Goal: Task Accomplishment & Management: Complete application form

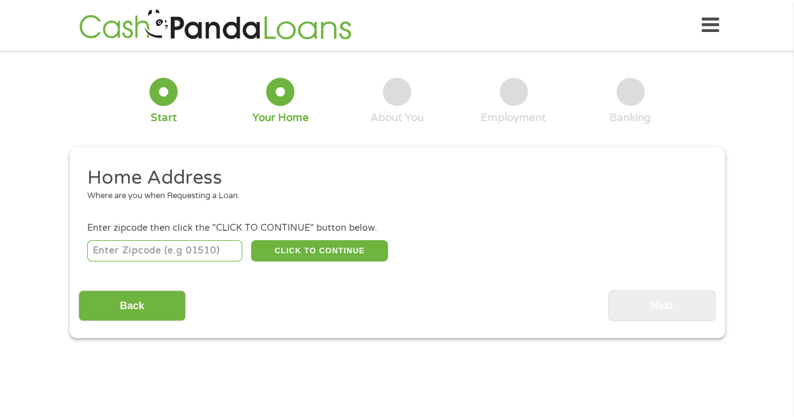
click at [201, 257] on input "number" at bounding box center [164, 250] width 155 height 21
type input "01033"
click at [308, 248] on button "CLICK TO CONTINUE" at bounding box center [319, 250] width 137 height 21
type input "01033"
type input "Granby"
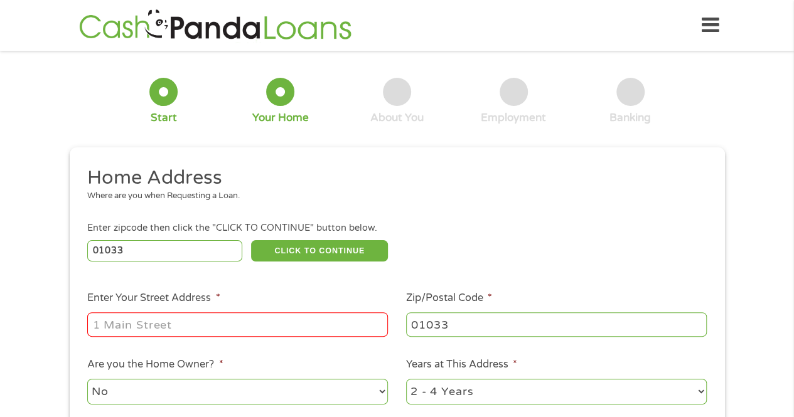
click at [288, 324] on input "Enter Your Street Address *" at bounding box center [237, 325] width 301 height 24
type input "[STREET_ADDRESS][PERSON_NAME]"
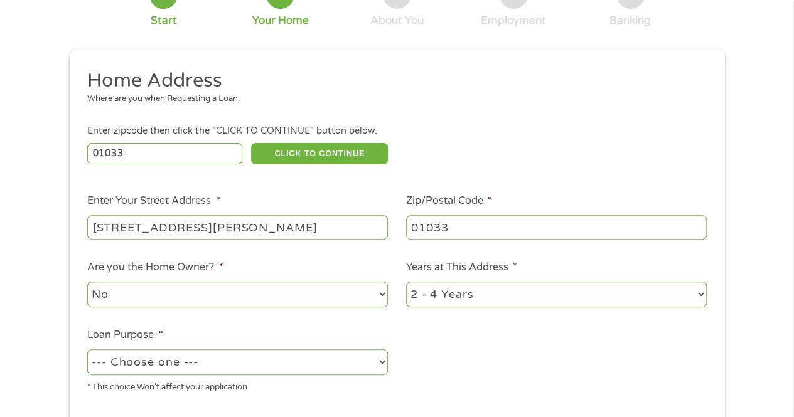
scroll to position [126, 0]
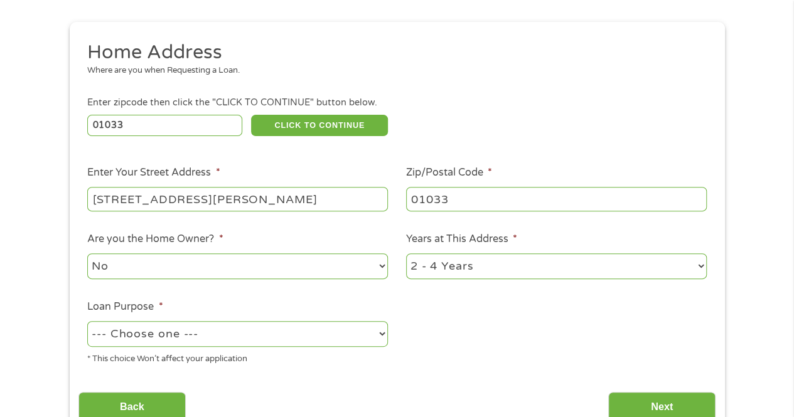
click at [536, 262] on select "1 Year or less 1 - 2 Years 2 - 4 Years Over 4 Years" at bounding box center [556, 267] width 301 height 26
select select "60months"
click at [406, 254] on select "1 Year or less 1 - 2 Years 2 - 4 Years Over 4 Years" at bounding box center [556, 267] width 301 height 26
click at [358, 336] on select "--- Choose one --- Pay Bills Debt Consolidation Home Improvement Major Purchase…" at bounding box center [237, 334] width 301 height 26
select select "paybills"
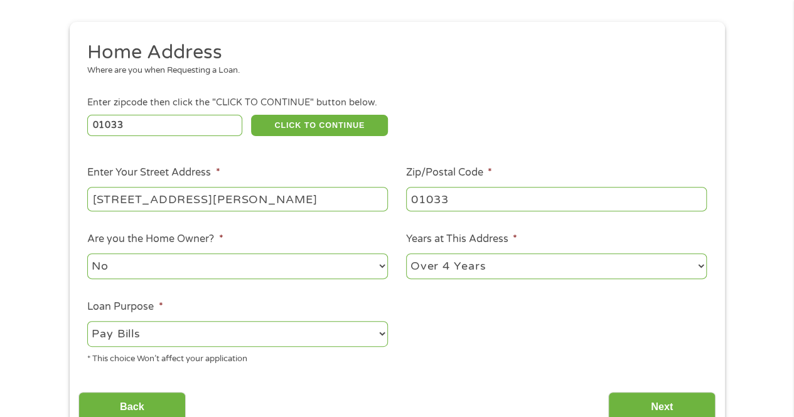
click at [87, 322] on select "--- Choose one --- Pay Bills Debt Consolidation Home Improvement Major Purchase…" at bounding box center [237, 334] width 301 height 26
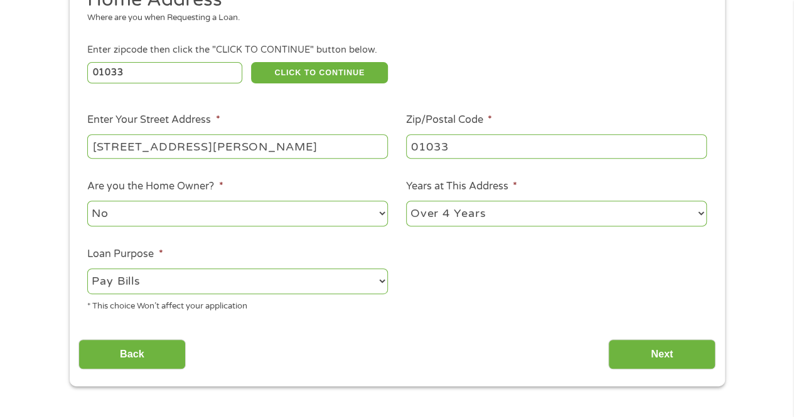
scroll to position [251, 0]
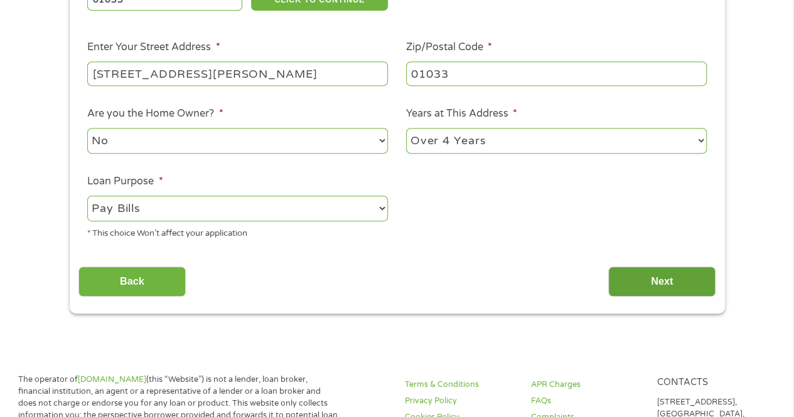
click at [640, 287] on input "Next" at bounding box center [661, 282] width 107 height 31
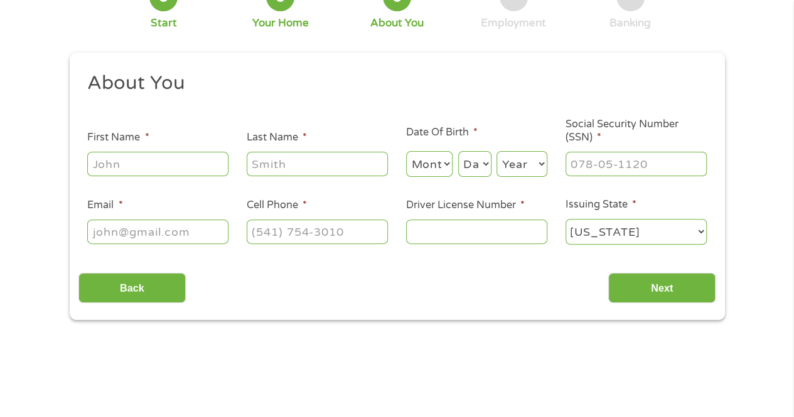
scroll to position [0, 0]
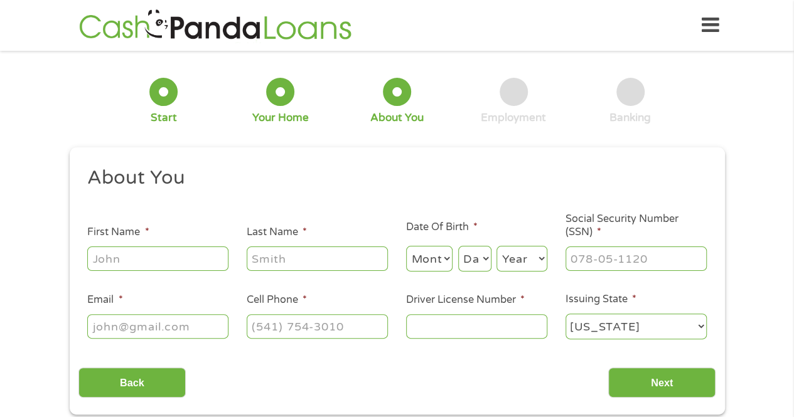
click at [203, 257] on input "First Name *" at bounding box center [157, 259] width 141 height 24
type input "[PERSON_NAME]"
type input "[EMAIL_ADDRESS][DOMAIN_NAME]"
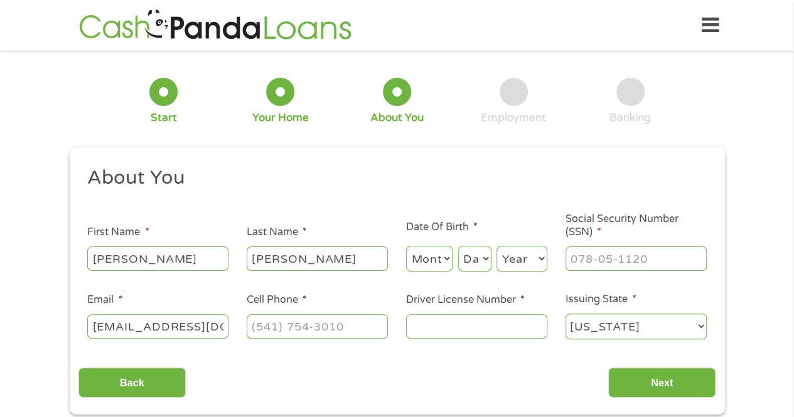
click at [448, 254] on select "Month 1 2 3 4 5 6 7 8 9 10 11 12" at bounding box center [429, 259] width 47 height 26
select select "4"
click at [406, 247] on select "Month 1 2 3 4 5 6 7 8 9 10 11 12" at bounding box center [429, 259] width 47 height 26
click at [477, 257] on select "Day 1 2 3 4 5 6 7 8 9 10 11 12 13 14 15 16 17 18 19 20 21 22 23 24 25 26 27 28 …" at bounding box center [474, 259] width 33 height 26
select select "15"
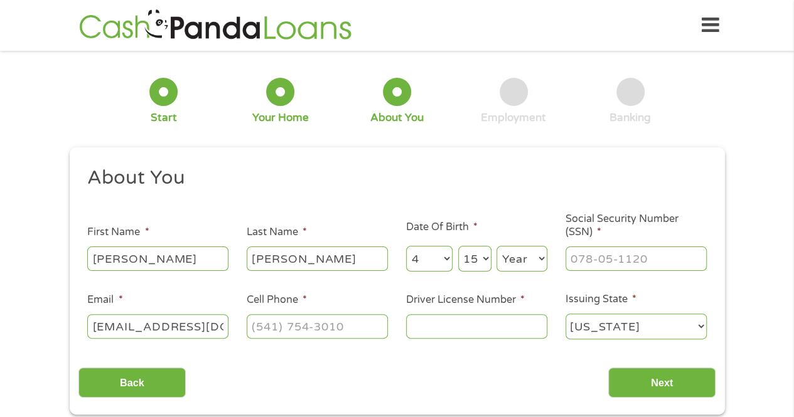
click at [458, 247] on select "Day 1 2 3 4 5 6 7 8 9 10 11 12 13 14 15 16 17 18 19 20 21 22 23 24 25 26 27 28 …" at bounding box center [474, 259] width 33 height 26
click at [523, 254] on select "Year [DATE] 2006 2005 2004 2003 2002 2001 2000 1999 1998 1997 1996 1995 1994 19…" at bounding box center [521, 259] width 51 height 26
select select "1980"
click at [496, 247] on select "Year [DATE] 2006 2005 2004 2003 2002 2001 2000 1999 1998 1997 1996 1995 1994 19…" at bounding box center [521, 259] width 51 height 26
click at [610, 241] on li "Social Security Number (SSN) *" at bounding box center [635, 243] width 159 height 60
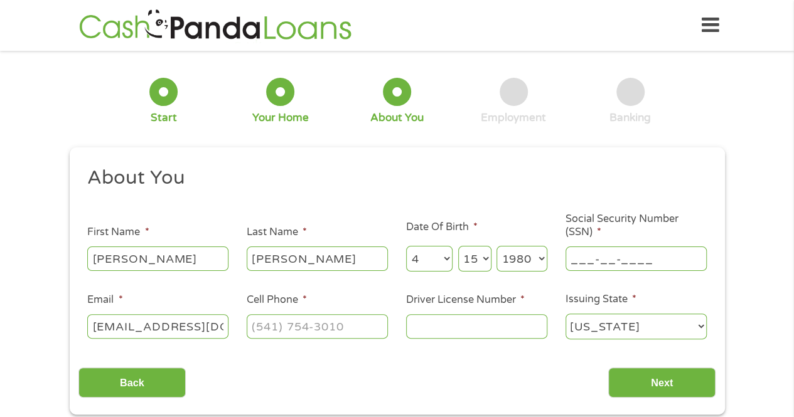
click at [611, 253] on input "___-__-____" at bounding box center [635, 259] width 141 height 24
type input "024-62-1750"
click at [291, 327] on input "(___) ___-____" at bounding box center [317, 326] width 141 height 24
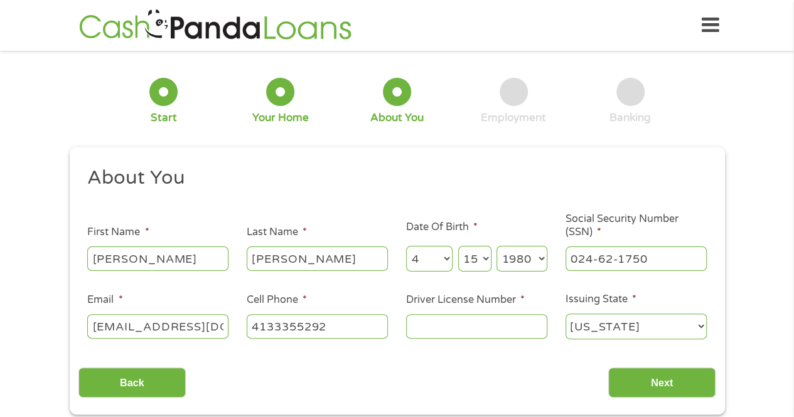
type input "[PHONE_NUMBER]"
click at [426, 331] on input "Driver License Number *" at bounding box center [476, 326] width 141 height 24
type input "S71334840"
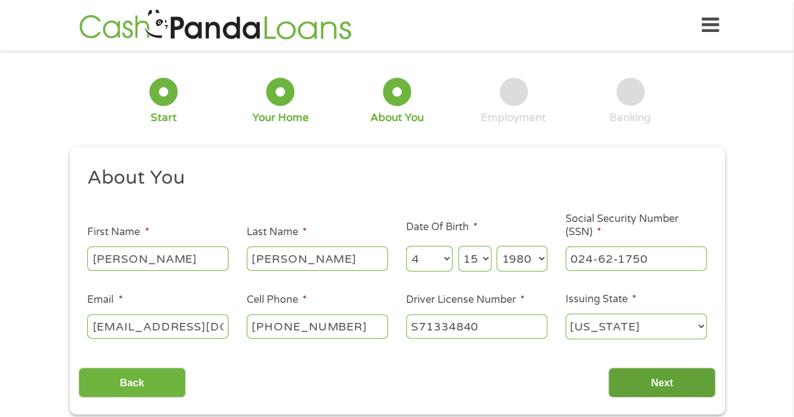
click at [659, 387] on input "Next" at bounding box center [661, 383] width 107 height 31
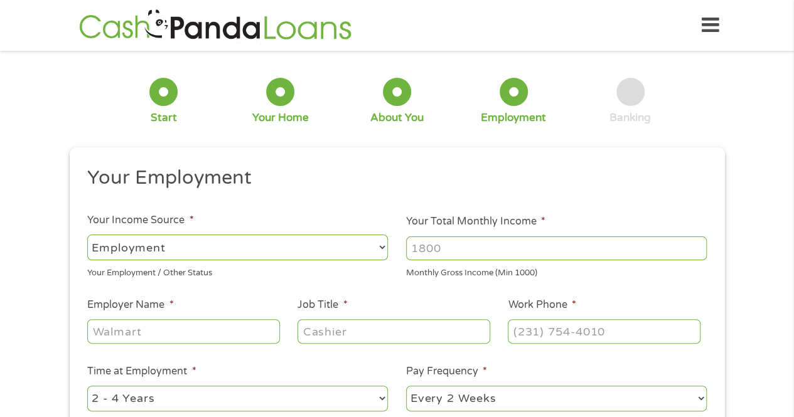
click at [471, 254] on input "Your Total Monthly Income *" at bounding box center [556, 249] width 301 height 24
type input "3789"
click at [205, 321] on input "Employer Name *" at bounding box center [183, 331] width 192 height 24
click at [196, 330] on input "Employer Name *" at bounding box center [183, 331] width 192 height 24
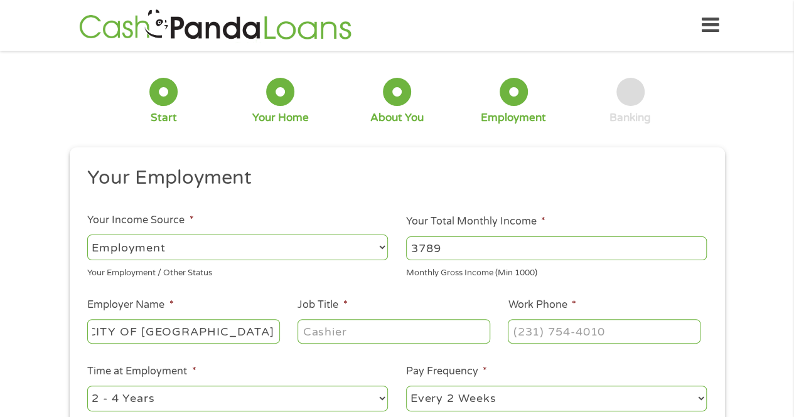
type input "CITY OF [GEOGRAPHIC_DATA]"
type input "TEACHER"
type input "[PHONE_NUMBER]"
click at [218, 395] on select "--- Choose one --- 1 Year or less 1 - 2 Years 2 - 4 Years Over 4 Years" at bounding box center [237, 399] width 301 height 26
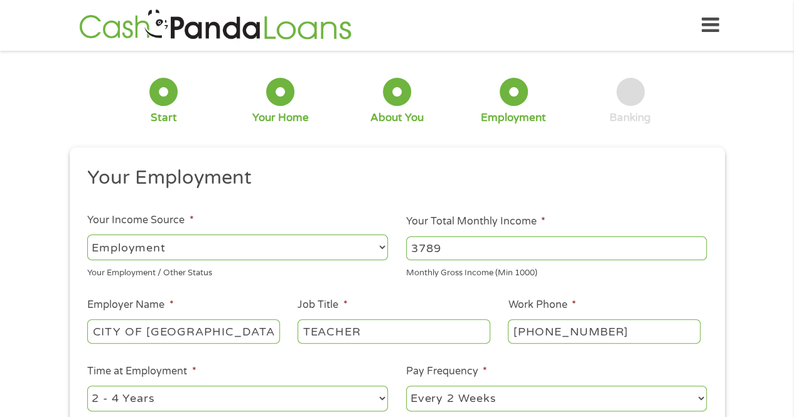
select select "60months"
click at [87, 386] on select "--- Choose one --- 1 Year or less 1 - 2 Years 2 - 4 Years Over 4 Years" at bounding box center [237, 399] width 301 height 26
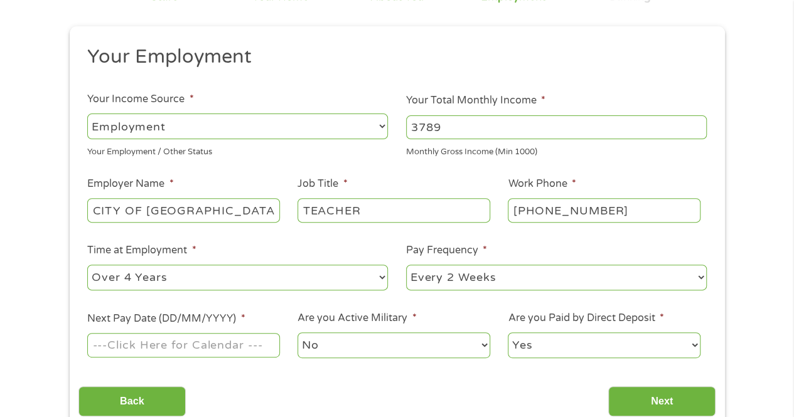
scroll to position [126, 0]
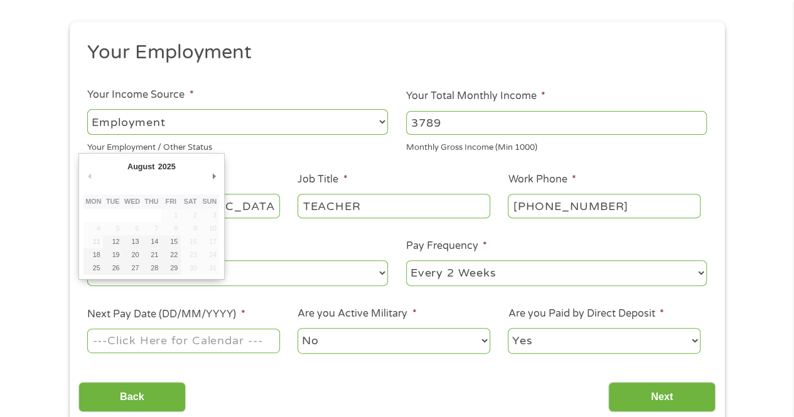
click at [237, 348] on input "Next Pay Date (DD/MM/YYYY) *" at bounding box center [183, 341] width 192 height 24
type input "[DATE]"
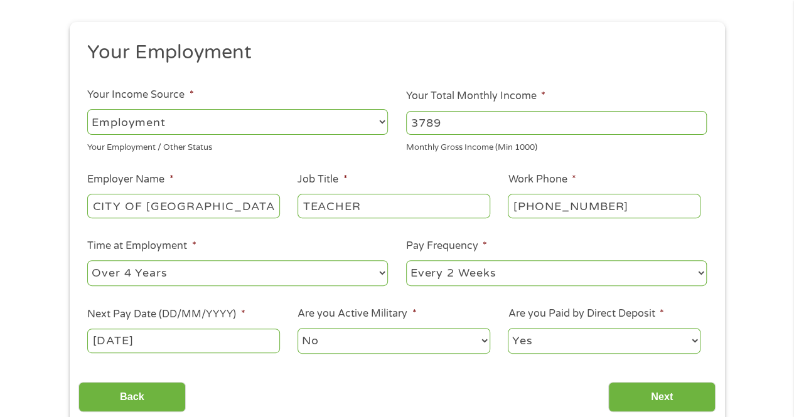
click at [473, 340] on select "No Yes" at bounding box center [393, 341] width 192 height 26
click at [586, 335] on select "Yes No" at bounding box center [604, 341] width 192 height 26
click at [583, 331] on select "Yes No" at bounding box center [604, 341] width 192 height 26
click at [641, 398] on input "Next" at bounding box center [661, 397] width 107 height 31
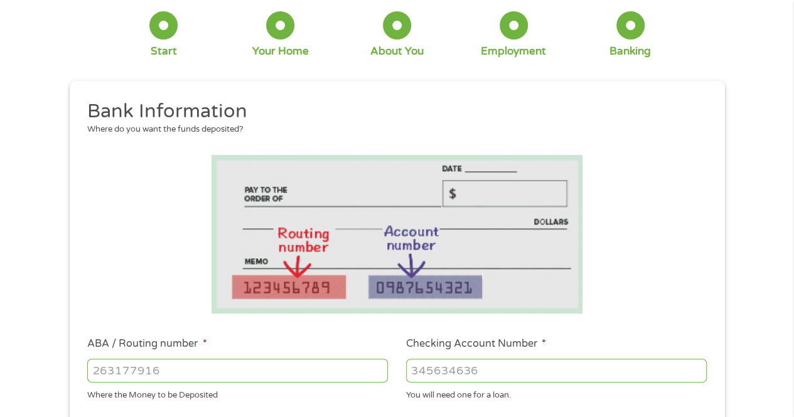
scroll to position [188, 0]
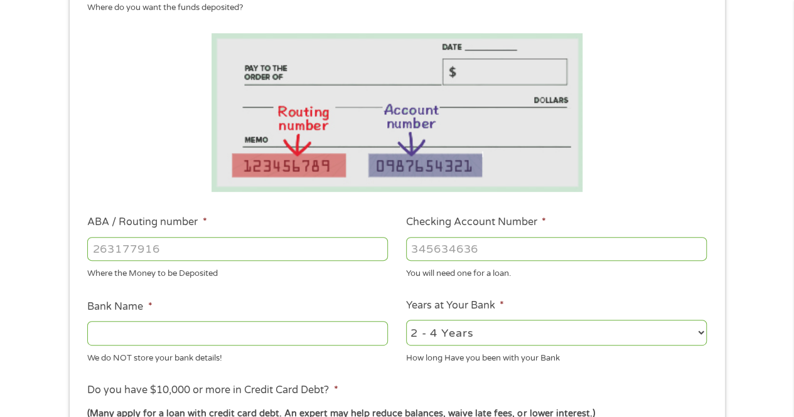
click at [289, 254] on input "ABA / Routing number *" at bounding box center [237, 249] width 301 height 24
click at [378, 251] on input "-1" at bounding box center [237, 249] width 301 height 24
click at [377, 245] on input "0" at bounding box center [237, 249] width 301 height 24
click at [377, 245] on input "1" at bounding box center [237, 249] width 301 height 24
click at [368, 245] on input "1" at bounding box center [237, 249] width 301 height 24
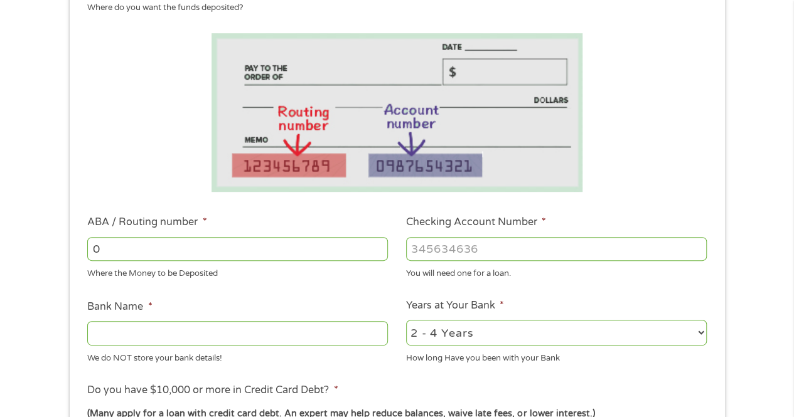
click at [380, 252] on input "0" at bounding box center [237, 249] width 301 height 24
click at [323, 257] on input "0" at bounding box center [237, 249] width 301 height 24
click at [321, 257] on input "0" at bounding box center [237, 249] width 301 height 24
click at [377, 250] on input "-1" at bounding box center [237, 249] width 301 height 24
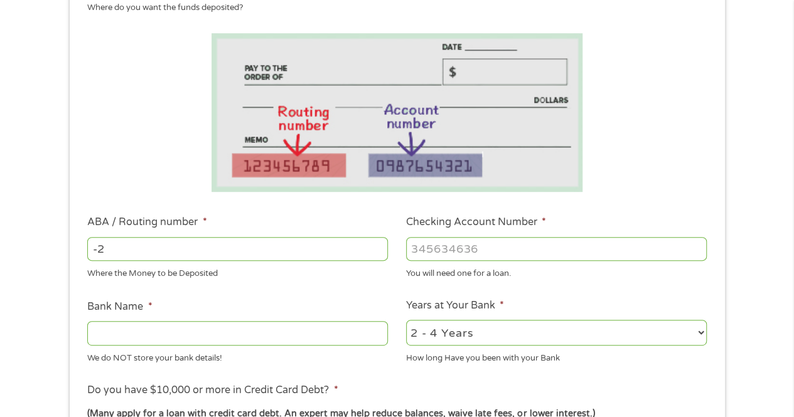
click at [377, 250] on input "-2" at bounding box center [237, 249] width 301 height 24
click at [377, 250] on input "-3" at bounding box center [237, 249] width 301 height 24
click at [377, 250] on input "-4" at bounding box center [237, 249] width 301 height 24
click at [377, 250] on input "-5" at bounding box center [237, 249] width 301 height 24
click at [377, 250] on input "-6" at bounding box center [237, 249] width 301 height 24
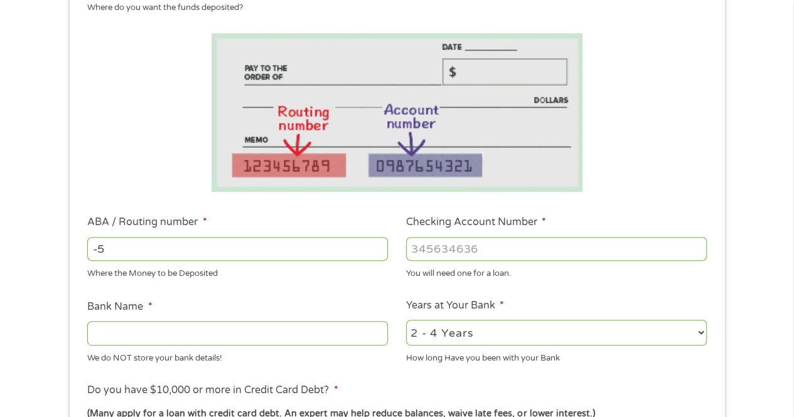
click at [377, 246] on input "-5" at bounding box center [237, 249] width 301 height 24
click at [377, 245] on input "-4" at bounding box center [237, 249] width 301 height 24
click at [377, 245] on input "-3" at bounding box center [237, 249] width 301 height 24
click at [377, 245] on input "-2" at bounding box center [237, 249] width 301 height 24
click at [377, 245] on input "-1" at bounding box center [237, 249] width 301 height 24
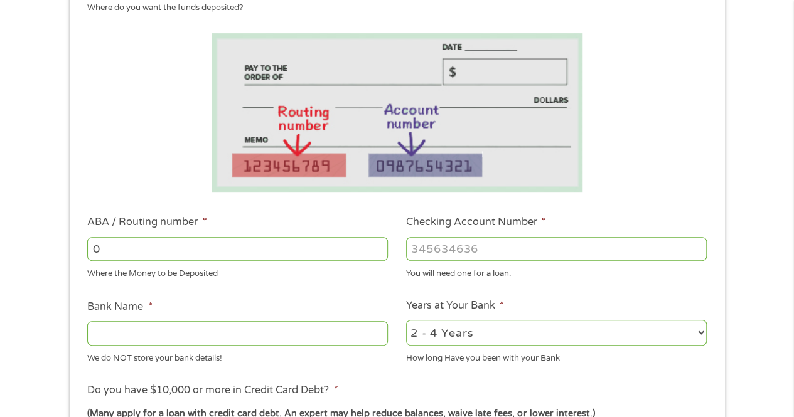
click at [377, 245] on input "0" at bounding box center [237, 249] width 301 height 24
click at [377, 245] on input "1" at bounding box center [237, 249] width 301 height 24
click at [377, 245] on input "2" at bounding box center [237, 249] width 301 height 24
click at [377, 245] on input "3" at bounding box center [237, 249] width 301 height 24
drag, startPoint x: 107, startPoint y: 254, endPoint x: 79, endPoint y: 256, distance: 27.7
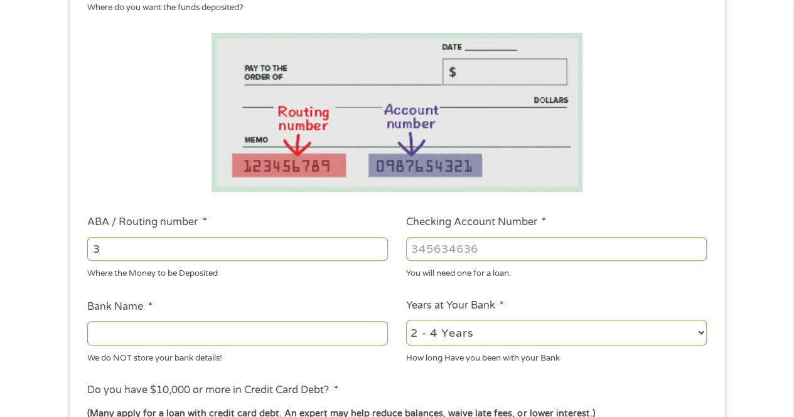
click at [79, 256] on li "ABA / Routing number * 3 Where the Money to be Deposited" at bounding box center [237, 247] width 319 height 65
type input "211871688"
type input "[PERSON_NAME] BANK"
type input "211871688"
click at [484, 255] on input "Checking Account Number *" at bounding box center [556, 249] width 301 height 24
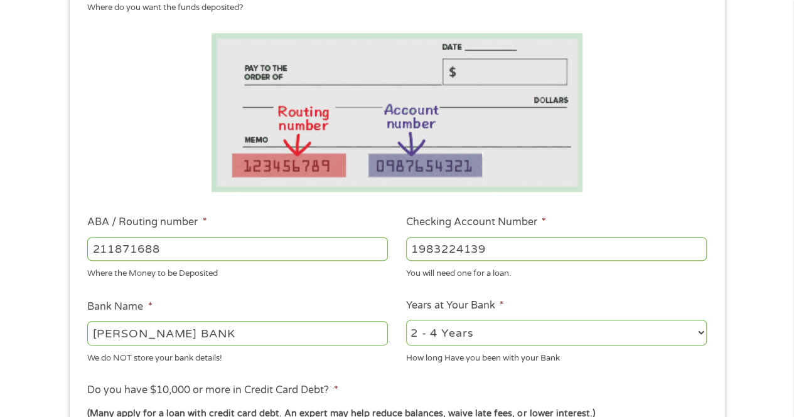
type input "1983224139"
click at [442, 342] on select "2 - 4 Years 6 - 12 Months 1 - 2 Years Over 4 Years" at bounding box center [556, 333] width 301 height 26
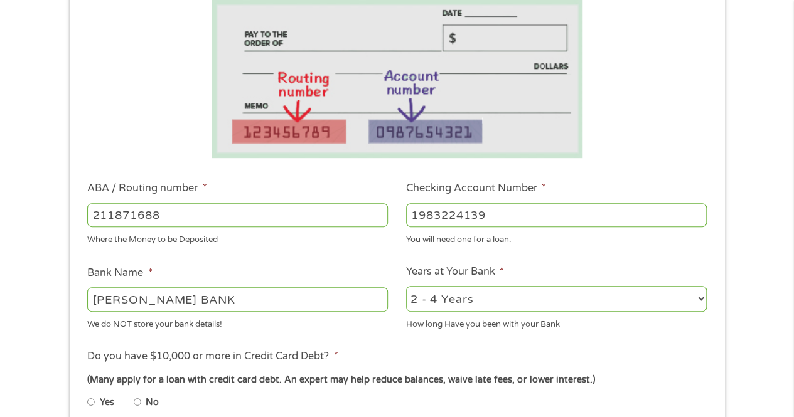
scroll to position [251, 0]
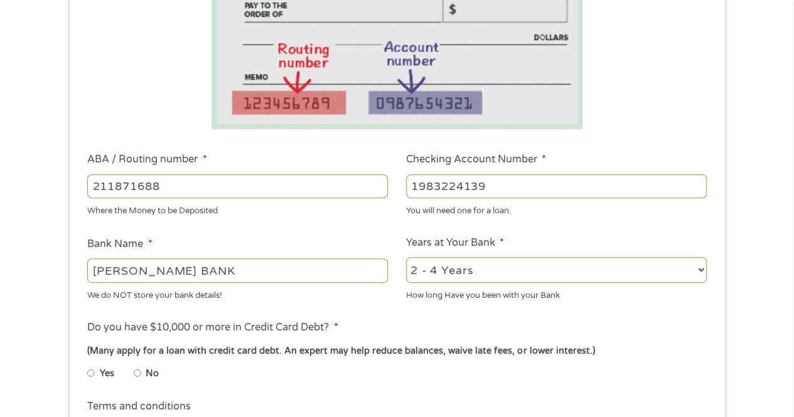
click at [467, 262] on select "2 - 4 Years 6 - 12 Months 1 - 2 Years Over 4 Years" at bounding box center [556, 270] width 301 height 26
select select "60months"
click at [406, 258] on select "2 - 4 Years 6 - 12 Months 1 - 2 Years Over 4 Years" at bounding box center [556, 270] width 301 height 26
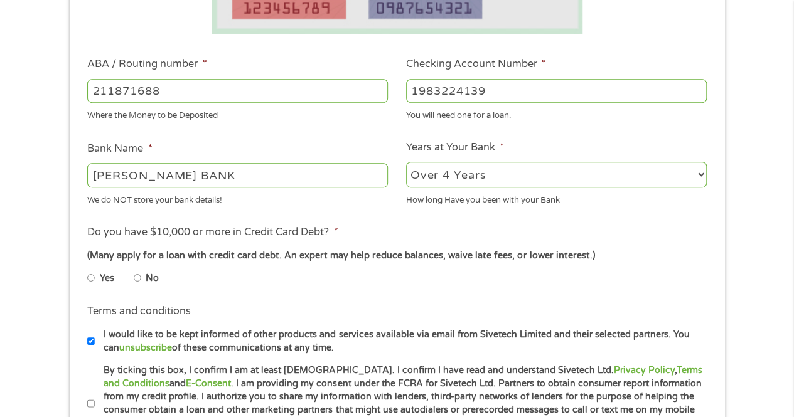
scroll to position [377, 0]
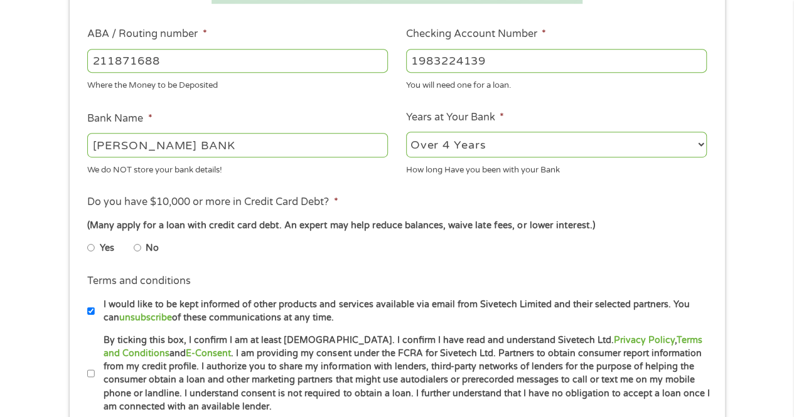
click at [148, 244] on label "No" at bounding box center [152, 249] width 13 height 14
click at [141, 244] on input "No" at bounding box center [138, 248] width 8 height 20
radio input "true"
click at [90, 372] on input "By ticking this box, I confirm I am at least [DEMOGRAPHIC_DATA]. I confirm I ha…" at bounding box center [91, 374] width 8 height 20
checkbox input "true"
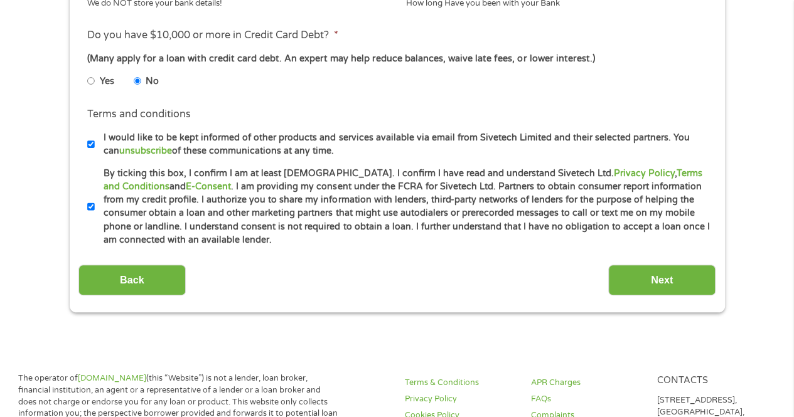
scroll to position [565, 0]
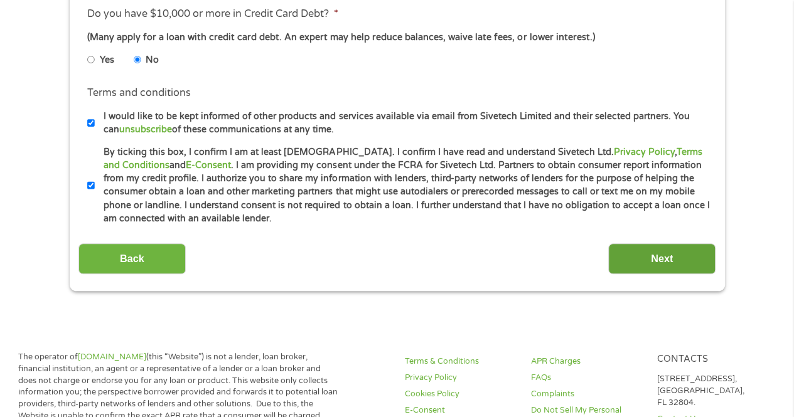
click at [639, 258] on input "Next" at bounding box center [661, 259] width 107 height 31
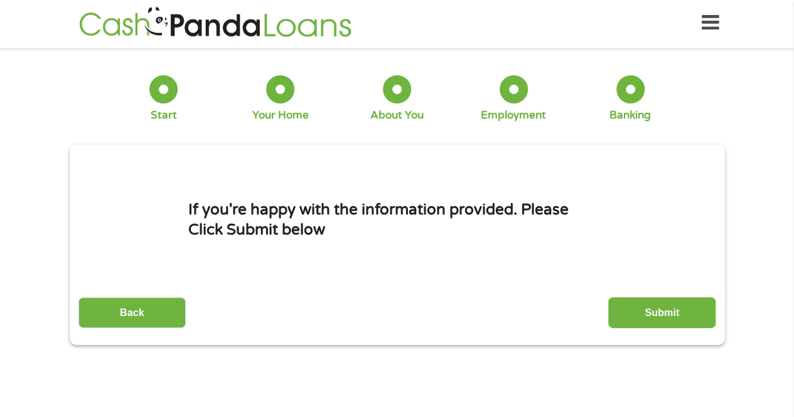
scroll to position [0, 0]
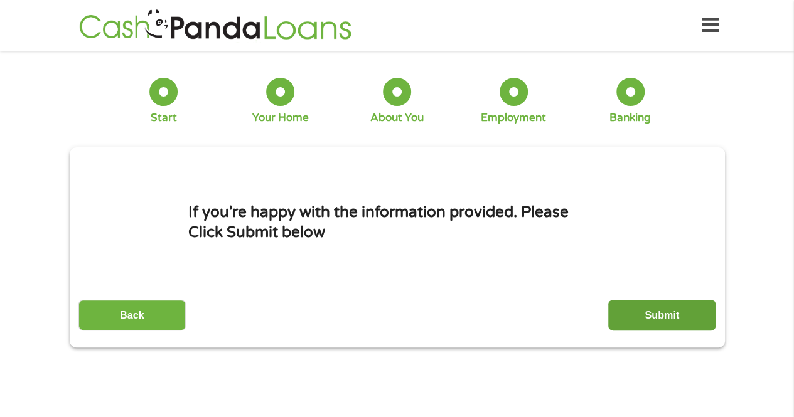
click at [662, 323] on input "Submit" at bounding box center [661, 315] width 107 height 31
